Goal: Task Accomplishment & Management: Manage account settings

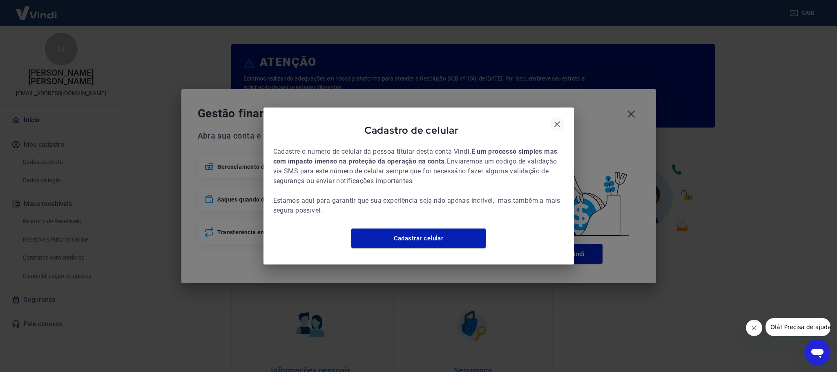
click at [558, 119] on icon "button" at bounding box center [557, 124] width 10 height 10
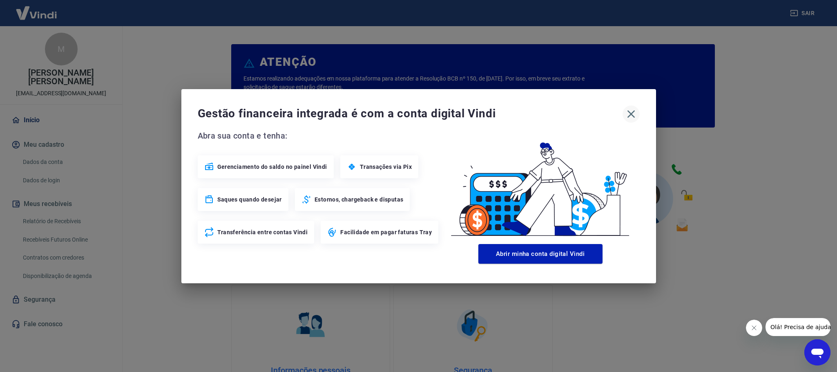
click at [626, 112] on icon "button" at bounding box center [630, 113] width 13 height 13
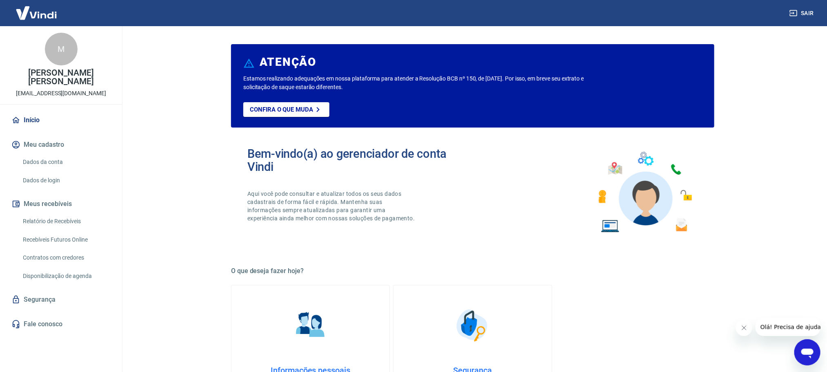
click at [60, 222] on link "Relatório de Recebíveis" at bounding box center [66, 221] width 93 height 17
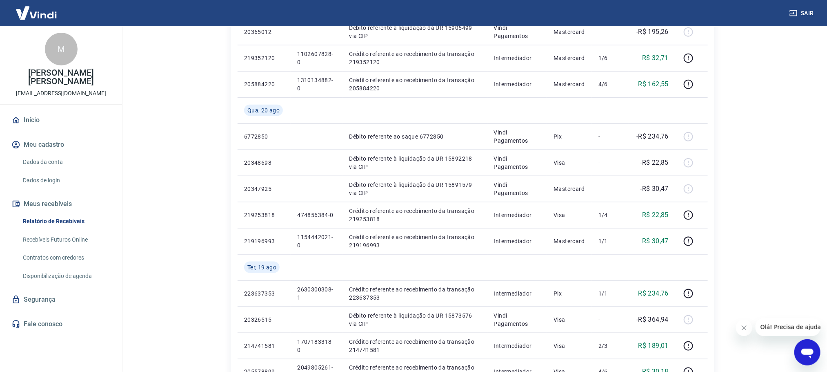
scroll to position [490, 0]
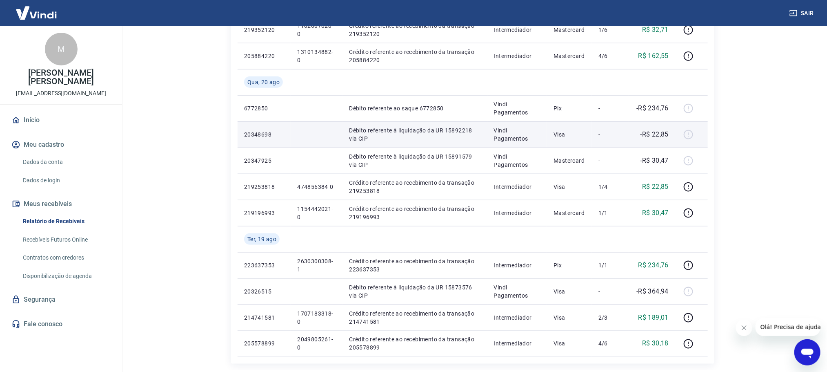
click at [701, 129] on div at bounding box center [692, 134] width 20 height 13
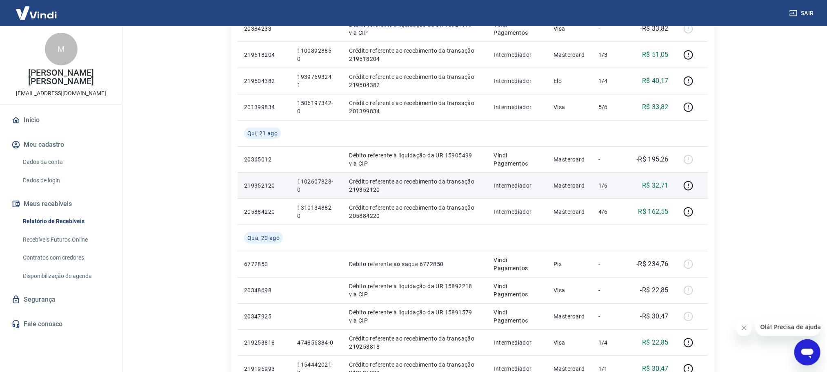
scroll to position [306, 0]
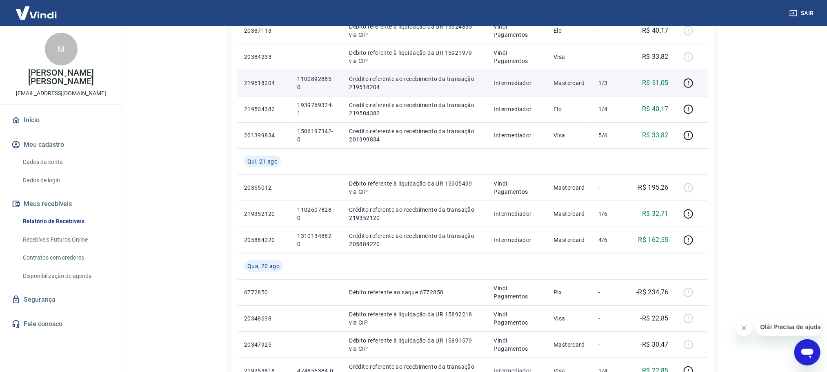
click at [308, 78] on p "1100892885-0" at bounding box center [316, 83] width 39 height 16
copy p "1100892885-0"
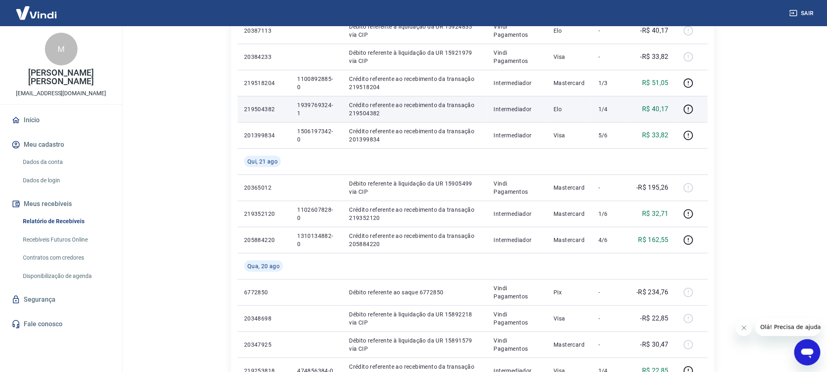
click at [307, 108] on p "1939769324-1" at bounding box center [316, 109] width 39 height 16
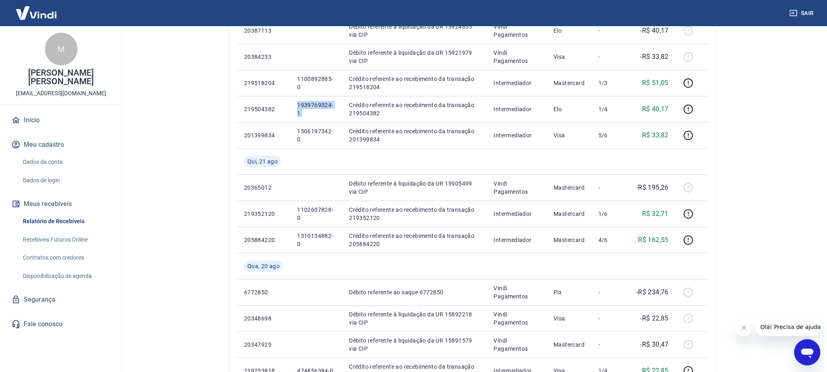
copy p "1939769324-1"
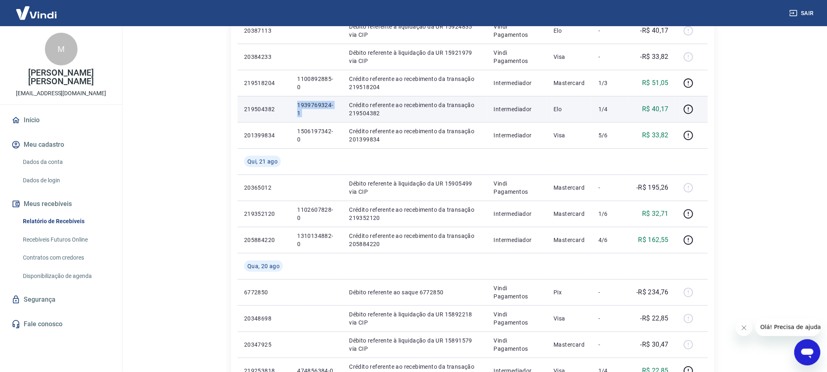
click at [309, 105] on p "1939769324-1" at bounding box center [316, 109] width 39 height 16
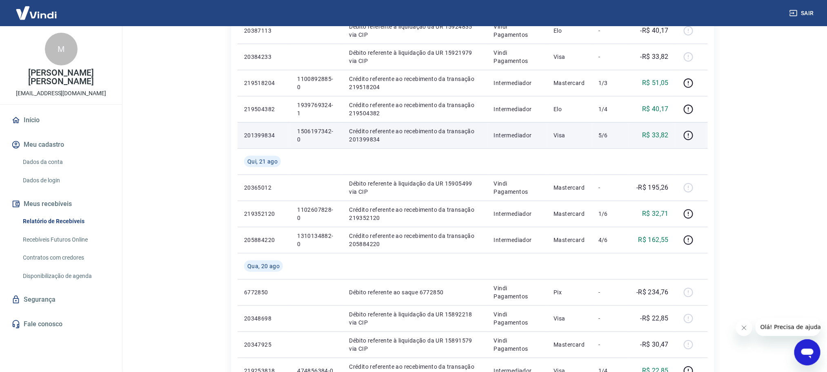
click at [307, 130] on p "1506197342-0" at bounding box center [316, 135] width 39 height 16
copy p "1506197342-0"
